Goal: Task Accomplishment & Management: Use online tool/utility

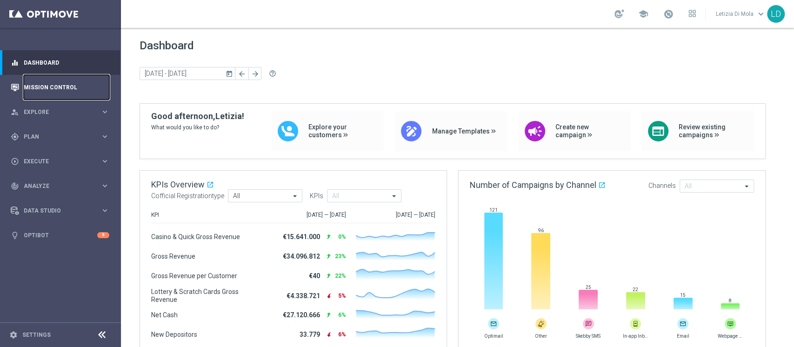
click at [46, 87] on link "Mission Control" at bounding box center [67, 87] width 86 height 25
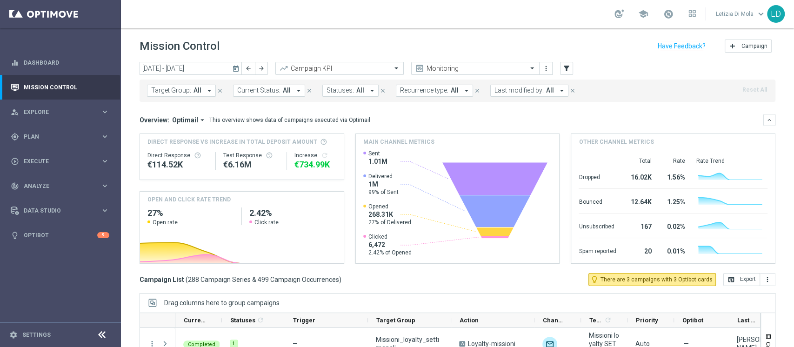
click at [236, 67] on icon "today" at bounding box center [236, 68] width 8 height 8
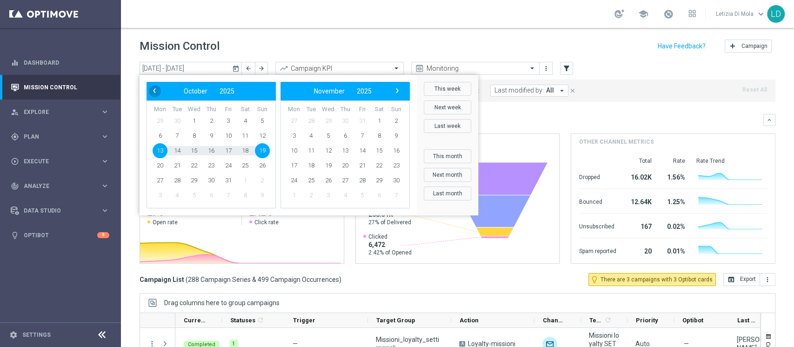
click at [153, 91] on span "‹" at bounding box center [154, 91] width 12 height 12
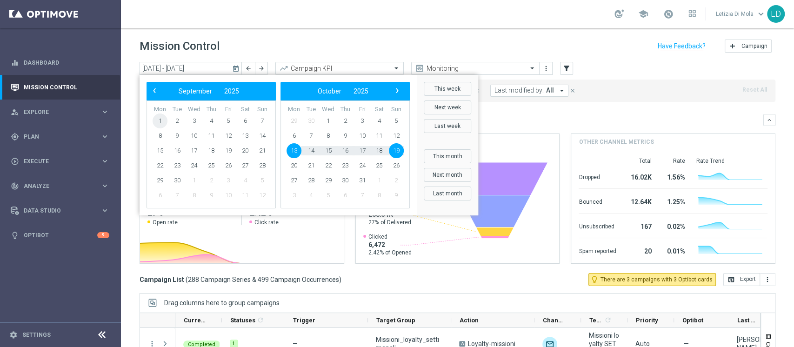
click at [158, 120] on span "1" at bounding box center [160, 121] width 15 height 15
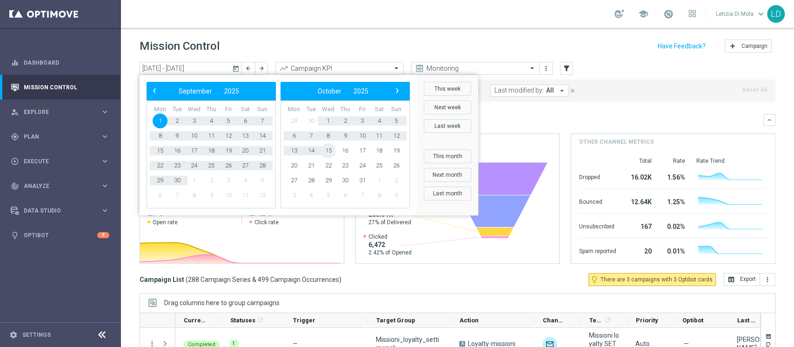
click at [327, 152] on span "15" at bounding box center [328, 150] width 15 height 15
type input "01 Sep 2025 - 15 Oct 2025"
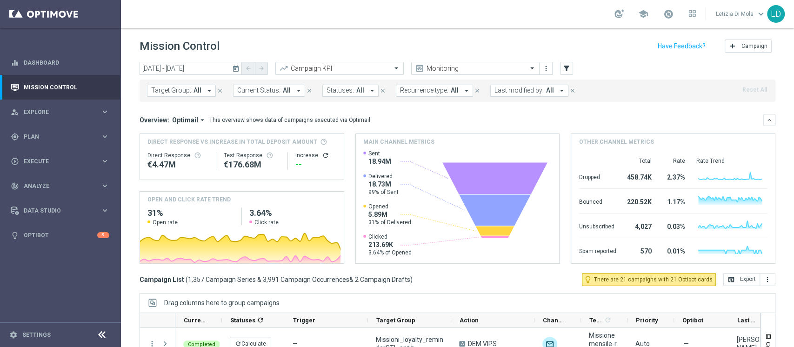
click at [558, 92] on icon "arrow_drop_down" at bounding box center [562, 91] width 8 height 8
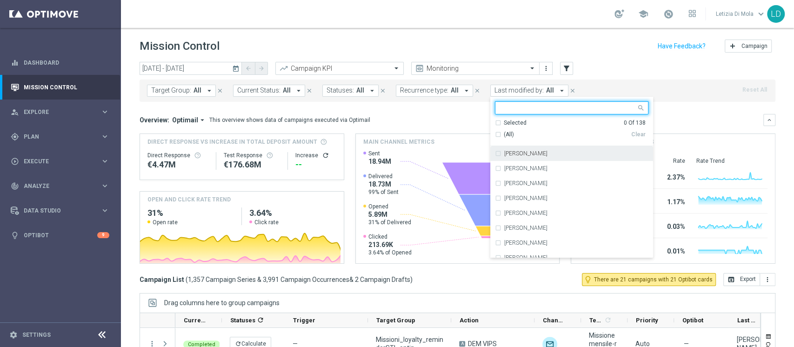
click at [525, 111] on input "text" at bounding box center [568, 108] width 136 height 8
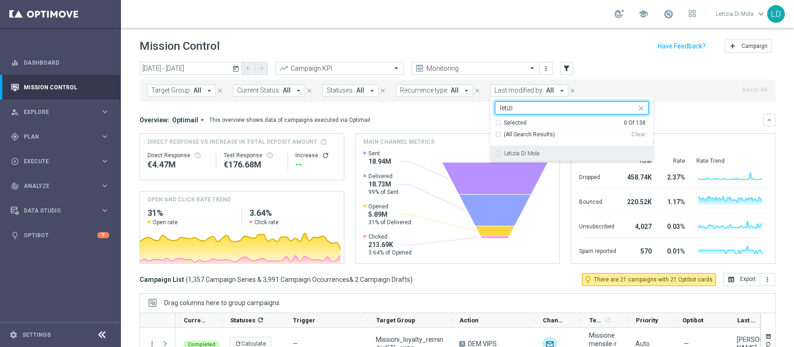
click at [540, 152] on div "Letizia Di Mola" at bounding box center [577, 154] width 144 height 6
type input "letizi"
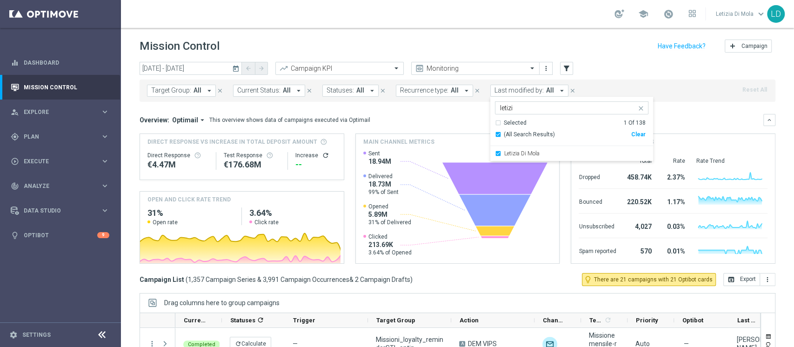
click at [704, 120] on div "Overview: Optimail arrow_drop_down This overview shows data of campaigns execut…" at bounding box center [452, 120] width 624 height 8
